Goal: Task Accomplishment & Management: Manage account settings

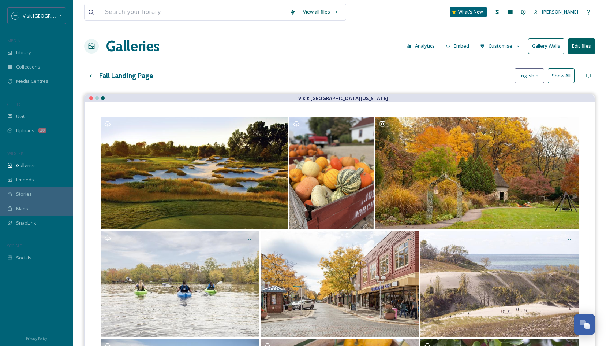
scroll to position [2962, 0]
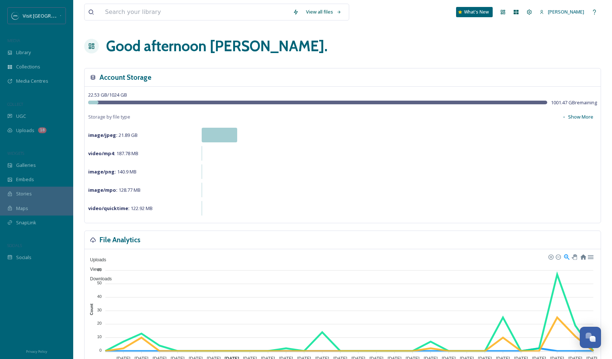
scroll to position [2896, 0]
click at [165, 16] on input at bounding box center [195, 12] width 188 height 16
type input "dog"
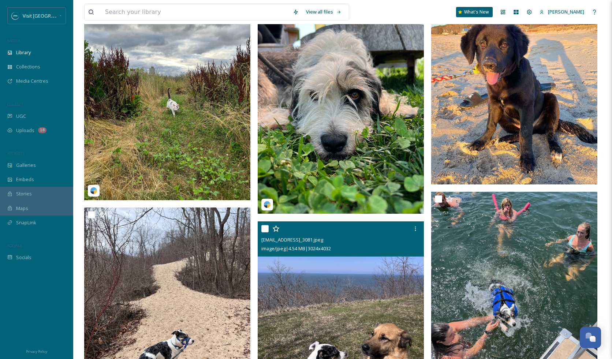
scroll to position [95, 0]
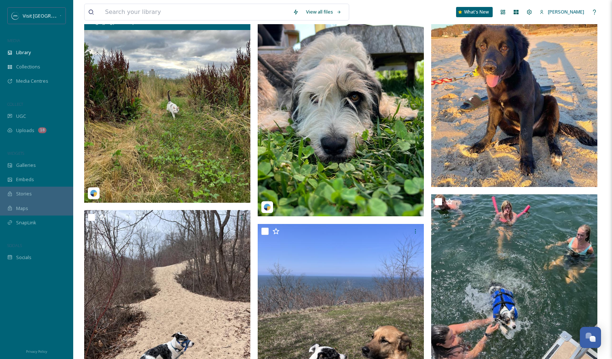
click at [161, 118] on img at bounding box center [167, 99] width 166 height 208
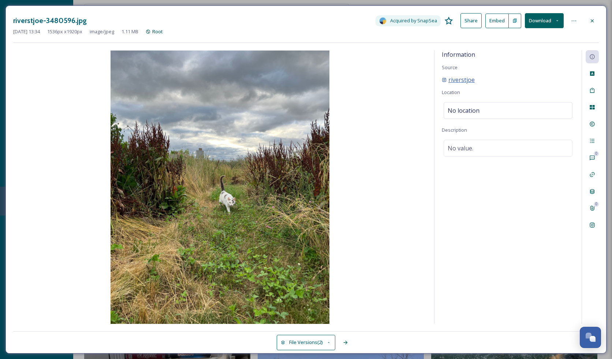
click at [457, 81] on span "riverstjoe" at bounding box center [462, 79] width 26 height 9
click at [265, 189] on img at bounding box center [220, 188] width 414 height 274
click at [592, 22] on icon at bounding box center [593, 21] width 6 height 6
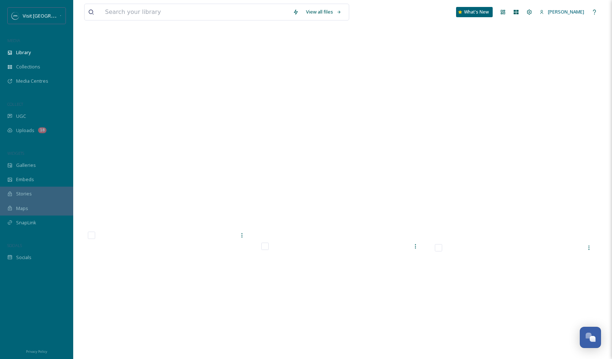
scroll to position [18229, 0]
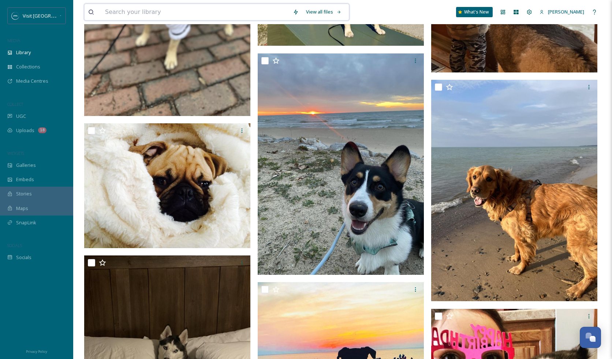
click at [157, 17] on input at bounding box center [195, 12] width 188 height 16
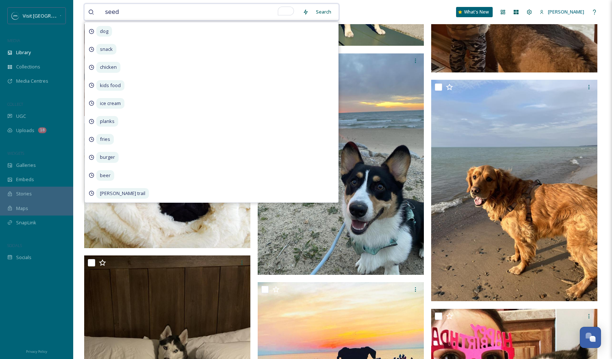
type input "seedz"
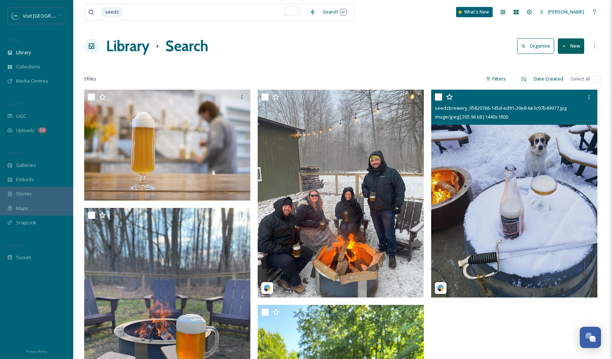
click at [515, 219] on img at bounding box center [514, 194] width 166 height 208
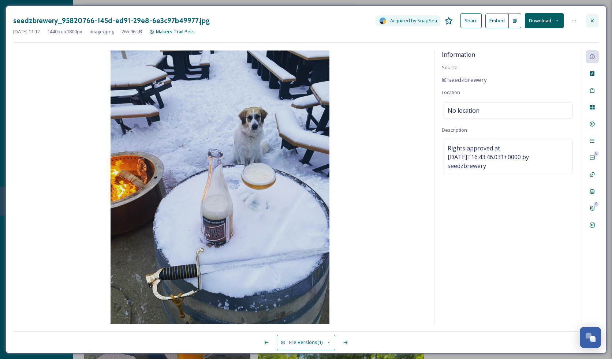
click at [591, 22] on icon at bounding box center [593, 21] width 6 height 6
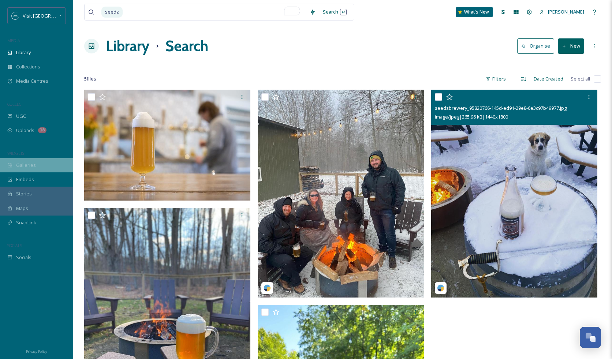
click at [37, 163] on div "Galleries" at bounding box center [36, 165] width 73 height 14
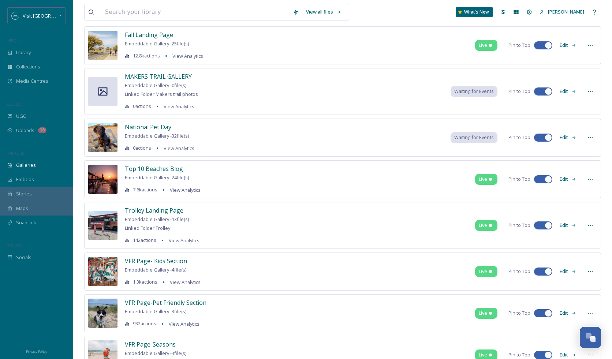
scroll to position [84, 0]
click at [163, 208] on span "Trolley Landing Page" at bounding box center [154, 210] width 59 height 8
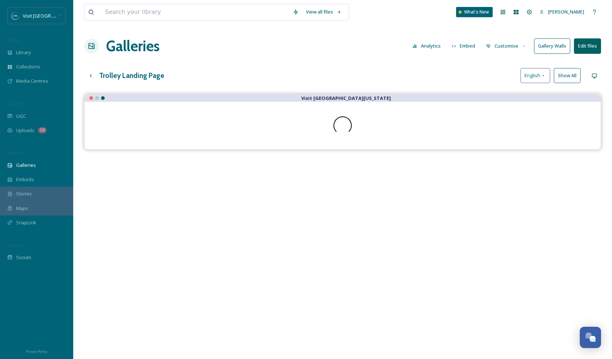
click at [502, 52] on button "Customise" at bounding box center [507, 46] width 48 height 14
click at [500, 63] on span "Layout" at bounding box center [494, 62] width 14 height 7
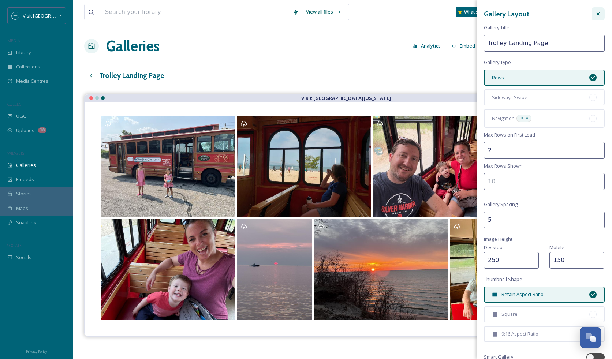
click at [596, 10] on div at bounding box center [598, 13] width 13 height 13
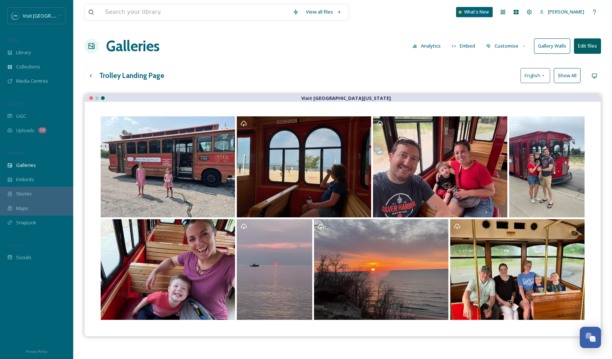
click at [569, 69] on button "Show All" at bounding box center [567, 75] width 27 height 15
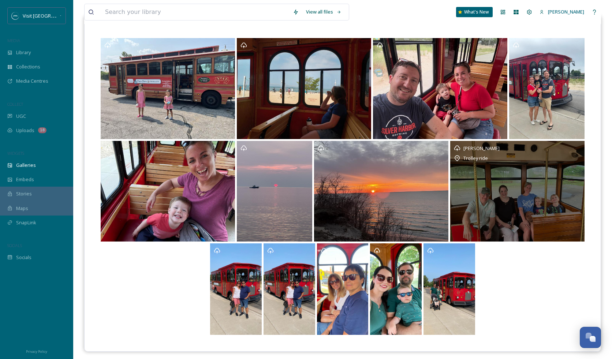
scroll to position [105, 0]
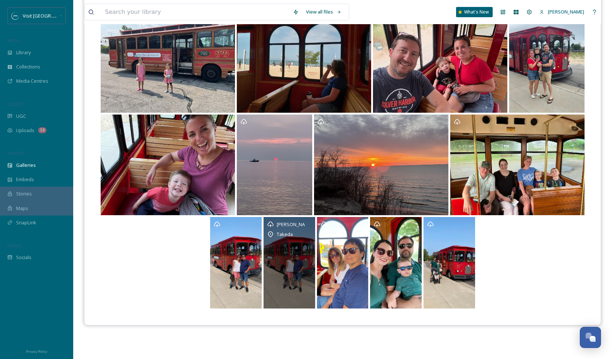
click at [292, 249] on div "Gilson Massayoshi Takeda Takeda" at bounding box center [290, 263] width 52 height 92
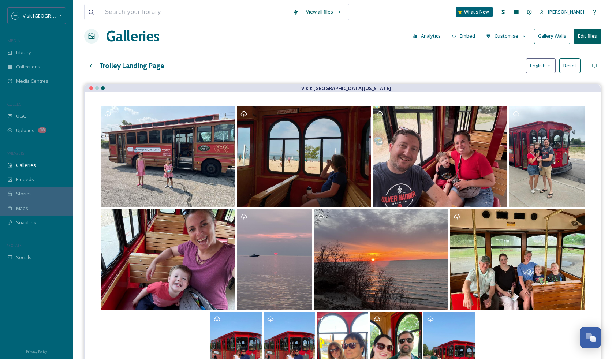
scroll to position [8, 0]
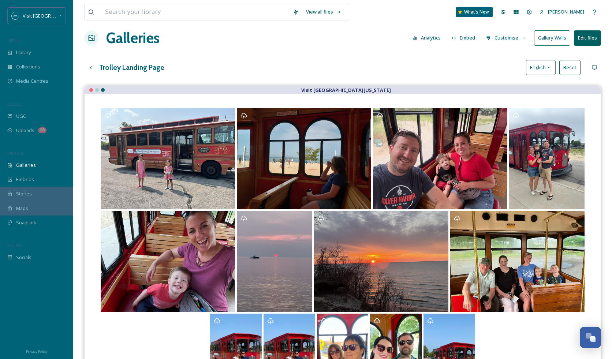
click at [597, 37] on button "Edit files" at bounding box center [587, 37] width 27 height 15
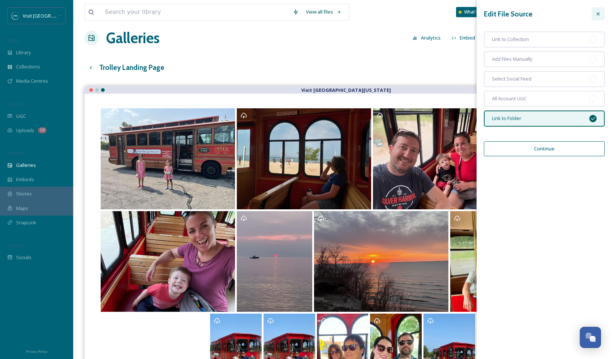
click at [598, 11] on div at bounding box center [598, 13] width 13 height 13
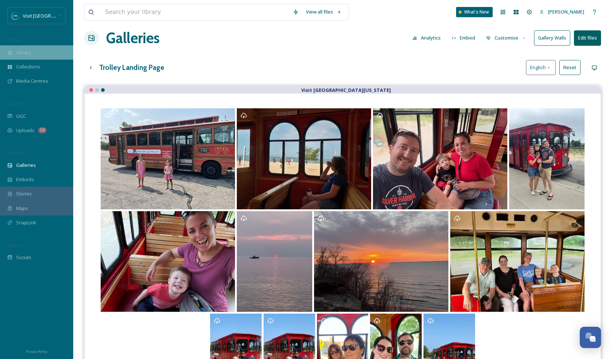
click at [18, 50] on span "Library" at bounding box center [23, 52] width 15 height 7
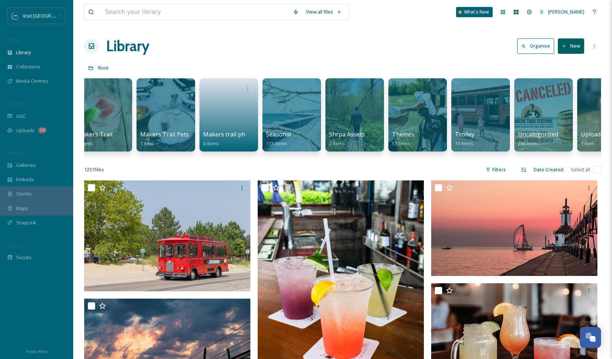
scroll to position [0, 428]
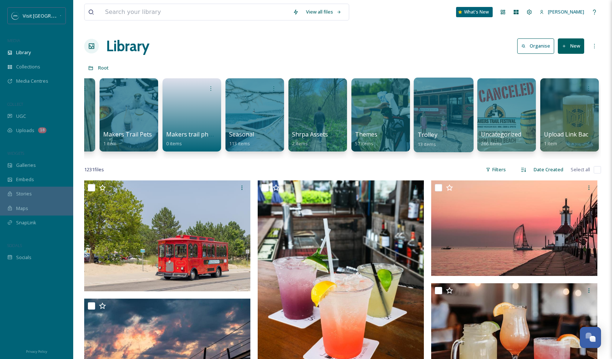
click at [450, 106] on div at bounding box center [444, 115] width 60 height 75
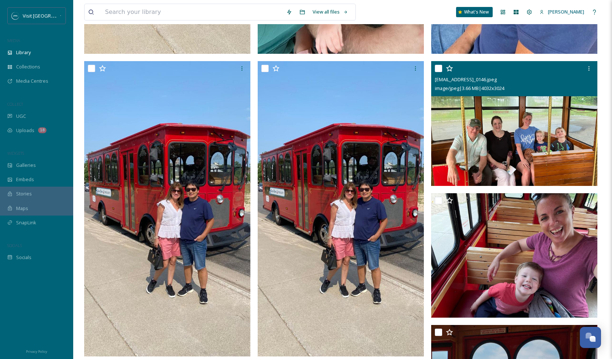
scroll to position [346, 0]
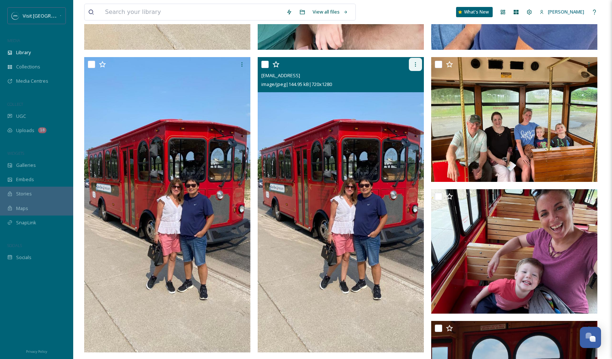
click at [413, 63] on icon at bounding box center [416, 65] width 6 height 6
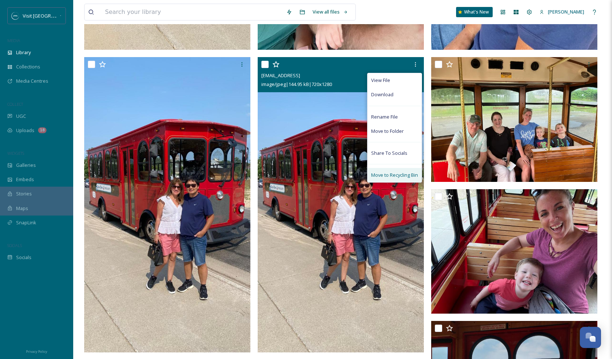
click at [388, 173] on span "Move to Recycling Bin" at bounding box center [394, 175] width 47 height 7
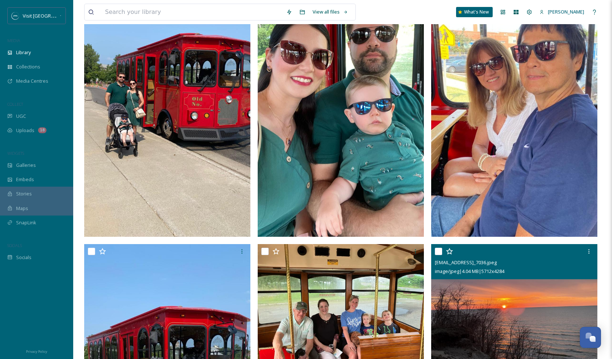
scroll to position [0, 0]
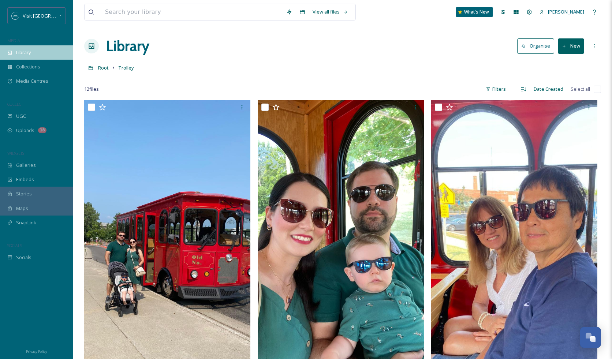
click at [38, 56] on div "Library" at bounding box center [36, 52] width 73 height 14
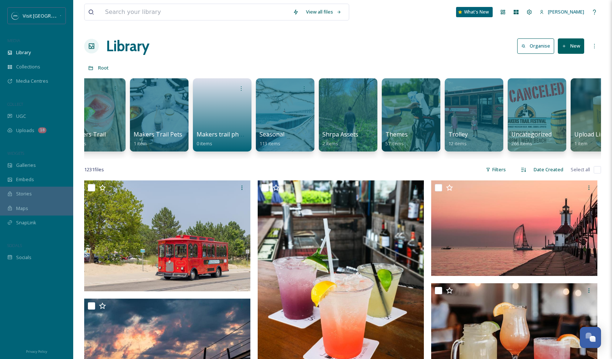
scroll to position [0, 423]
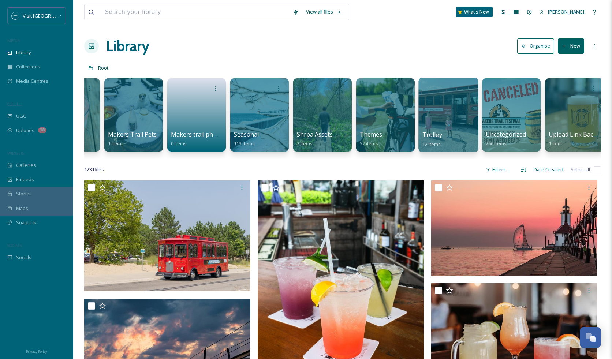
click at [440, 108] on div at bounding box center [449, 115] width 60 height 75
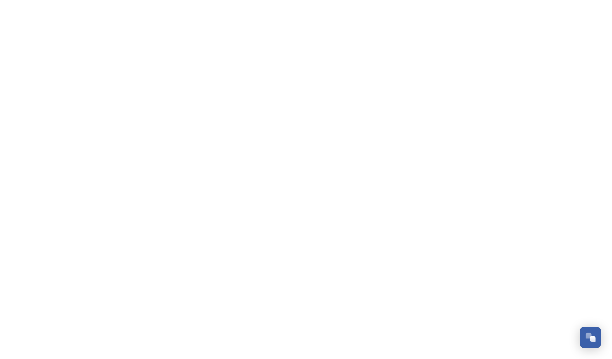
scroll to position [2946, 0]
